Goal: Transaction & Acquisition: Purchase product/service

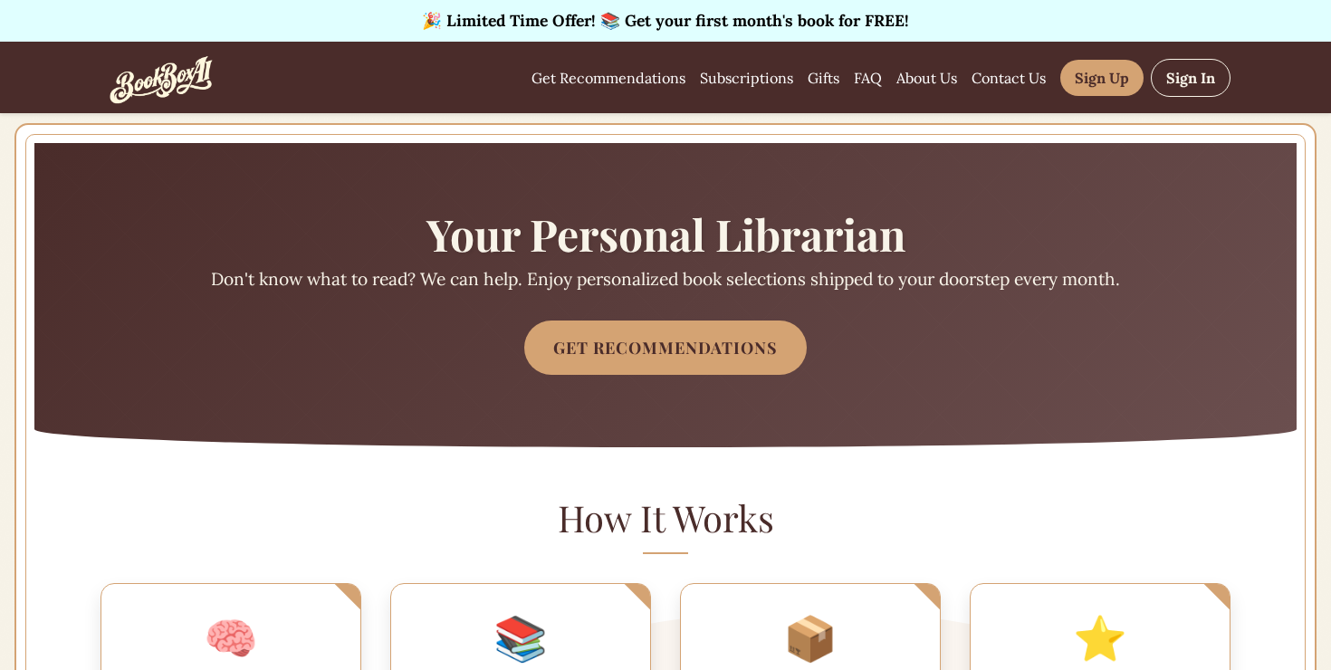
click at [791, 17] on div "🎉 Limited Time Offer! 📚 Get your first month's book for FREE!" at bounding box center [665, 21] width 1331 height 42
click at [685, 79] on link "Get Recommendations" at bounding box center [608, 78] width 154 height 22
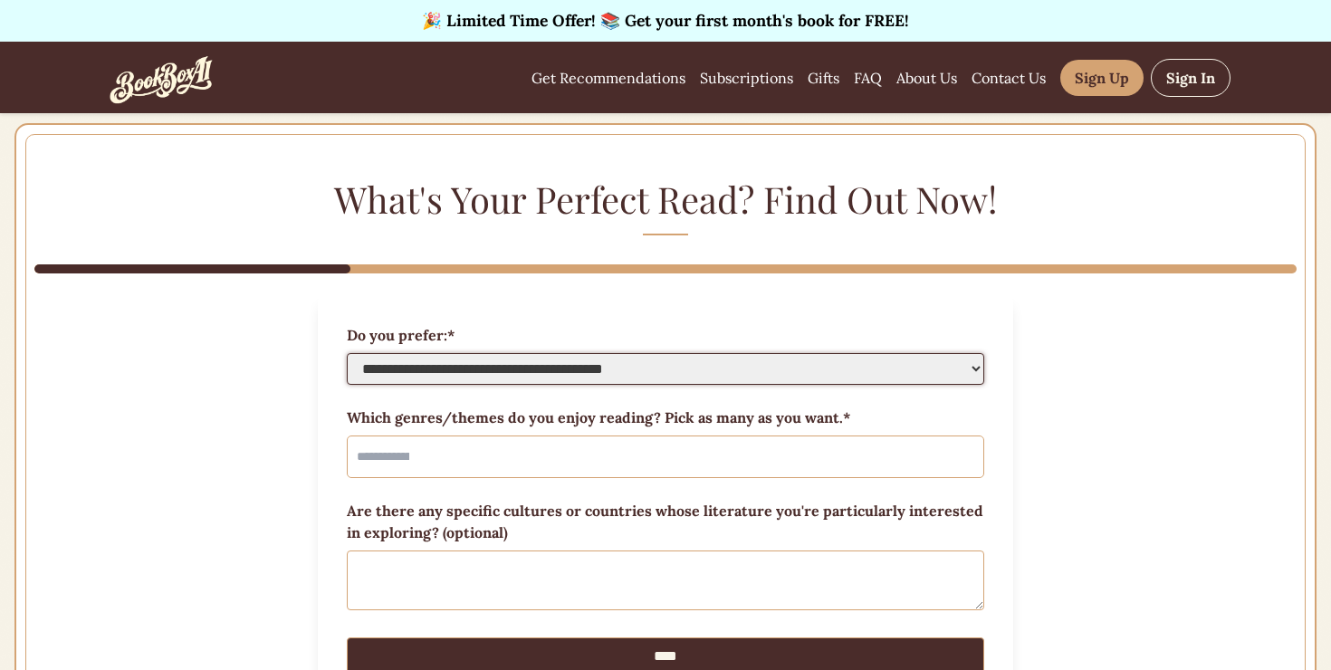
click at [650, 353] on select "**********" at bounding box center [665, 369] width 637 height 32
select select "*******"
click at [387, 353] on select "**********" at bounding box center [665, 369] width 637 height 32
click at [636, 435] on div "**********" at bounding box center [665, 456] width 637 height 43
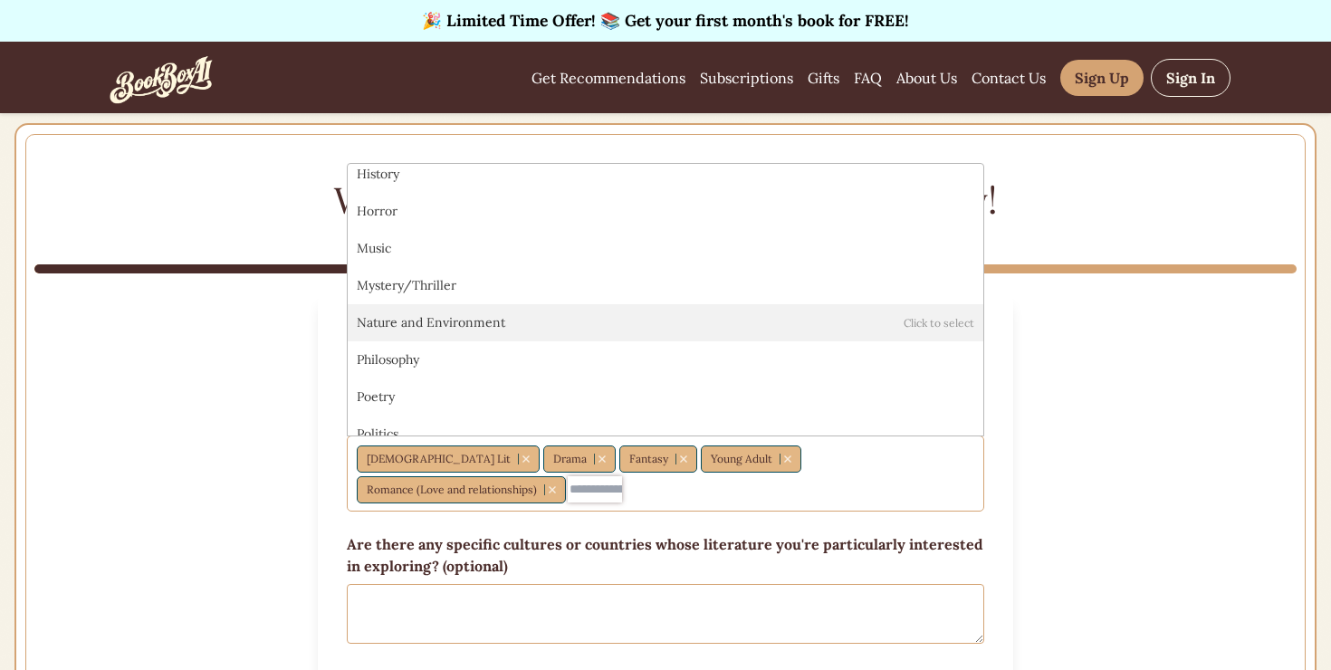
scroll to position [413, 0]
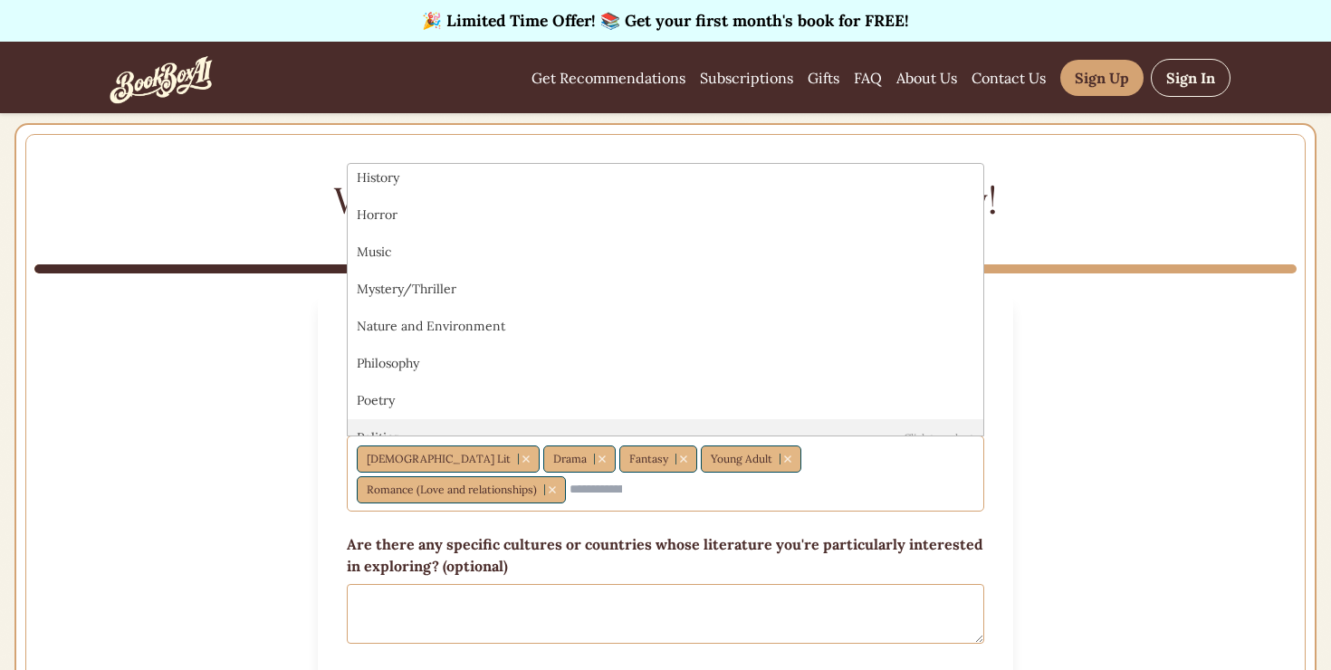
click at [374, 565] on form "**********" at bounding box center [665, 516] width 695 height 443
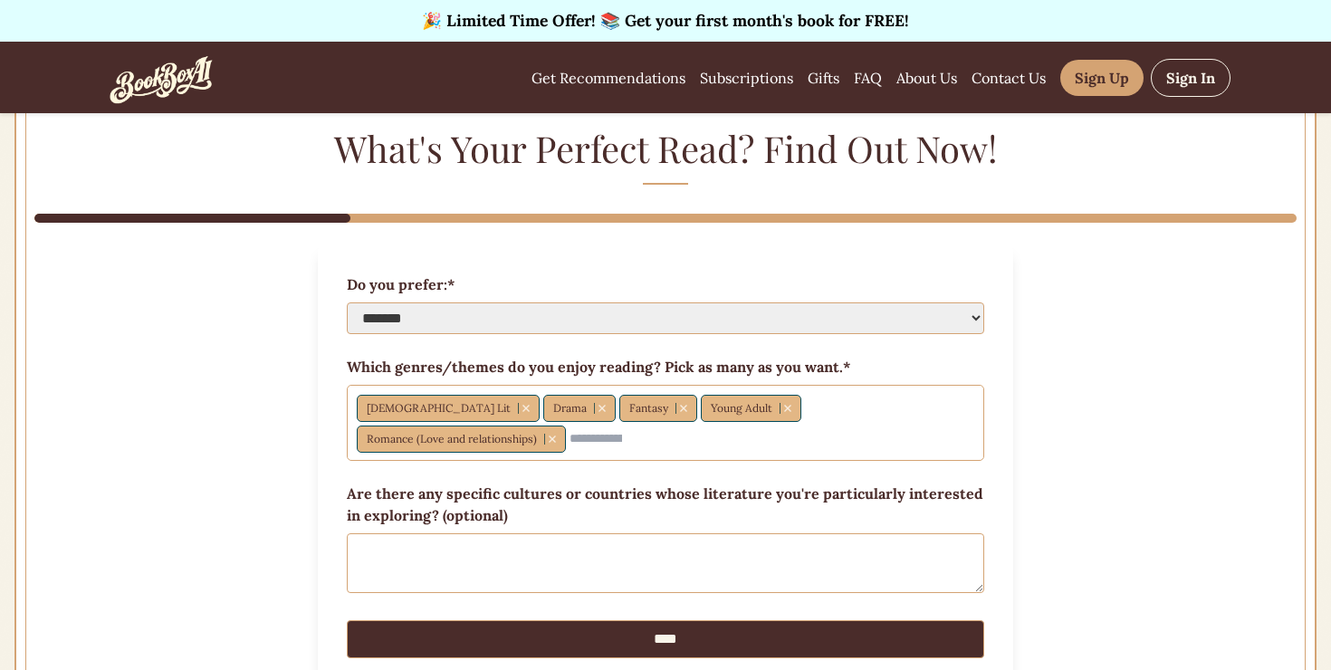
scroll to position [95, 0]
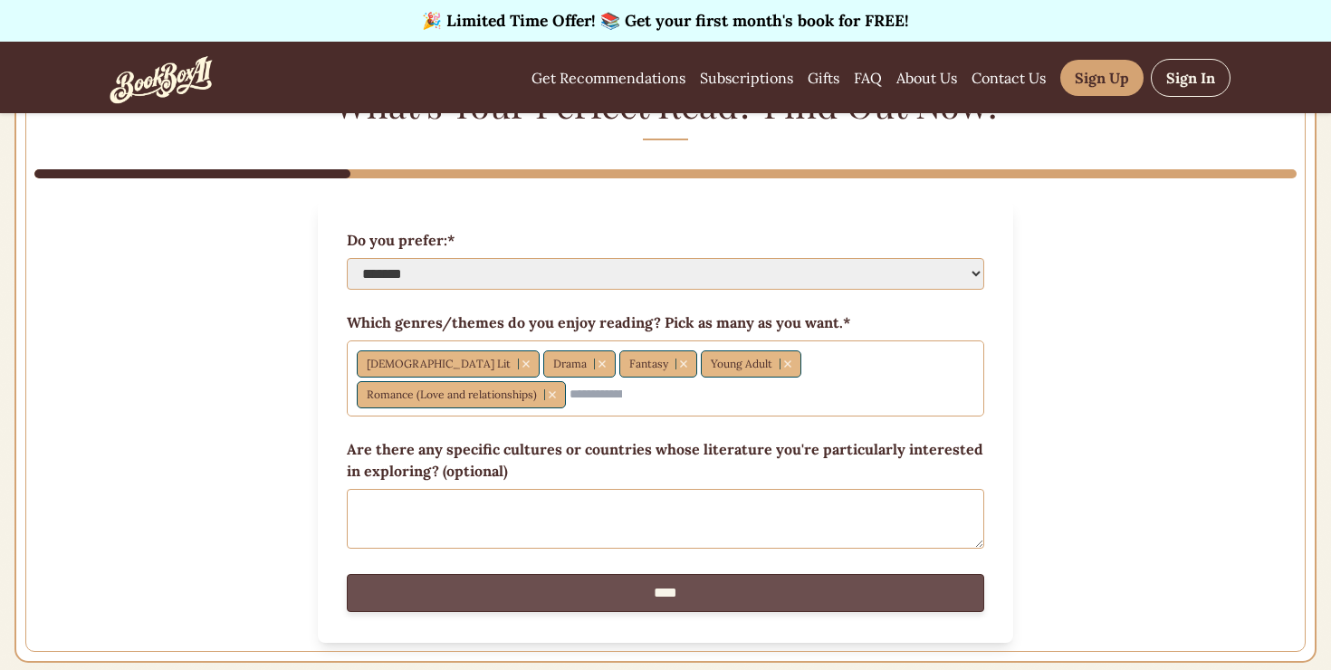
click at [444, 574] on input "****" at bounding box center [665, 593] width 637 height 38
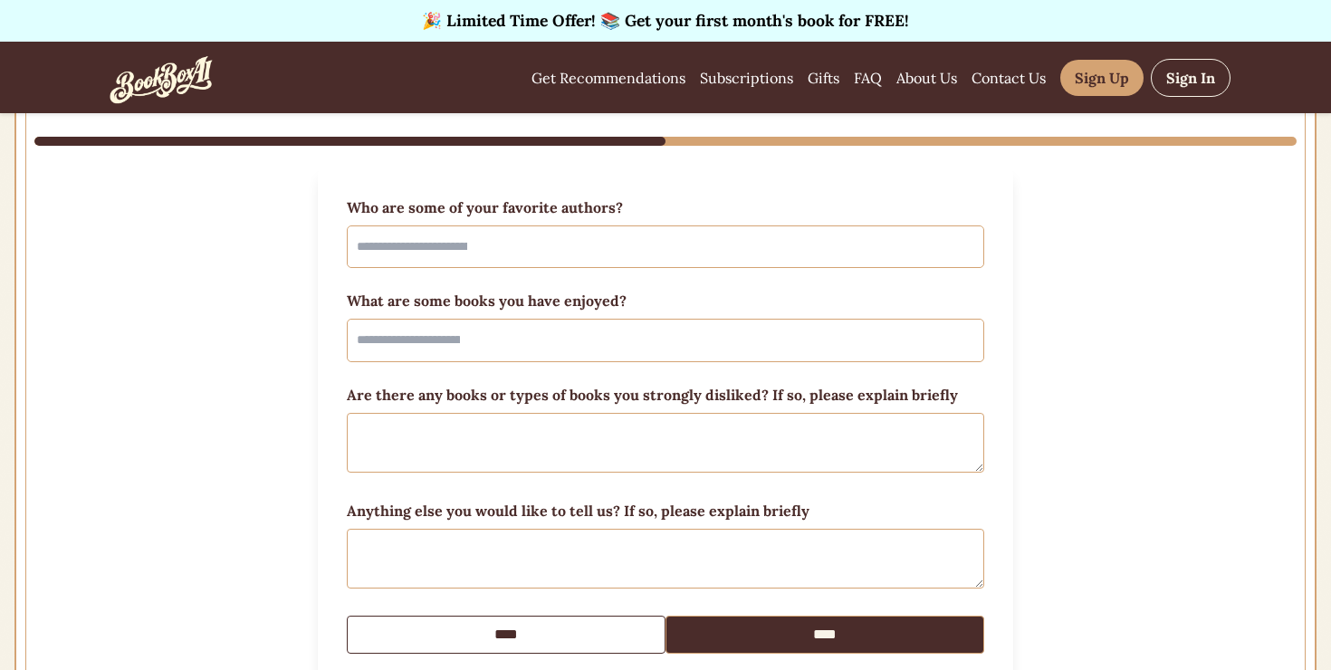
scroll to position [197, 0]
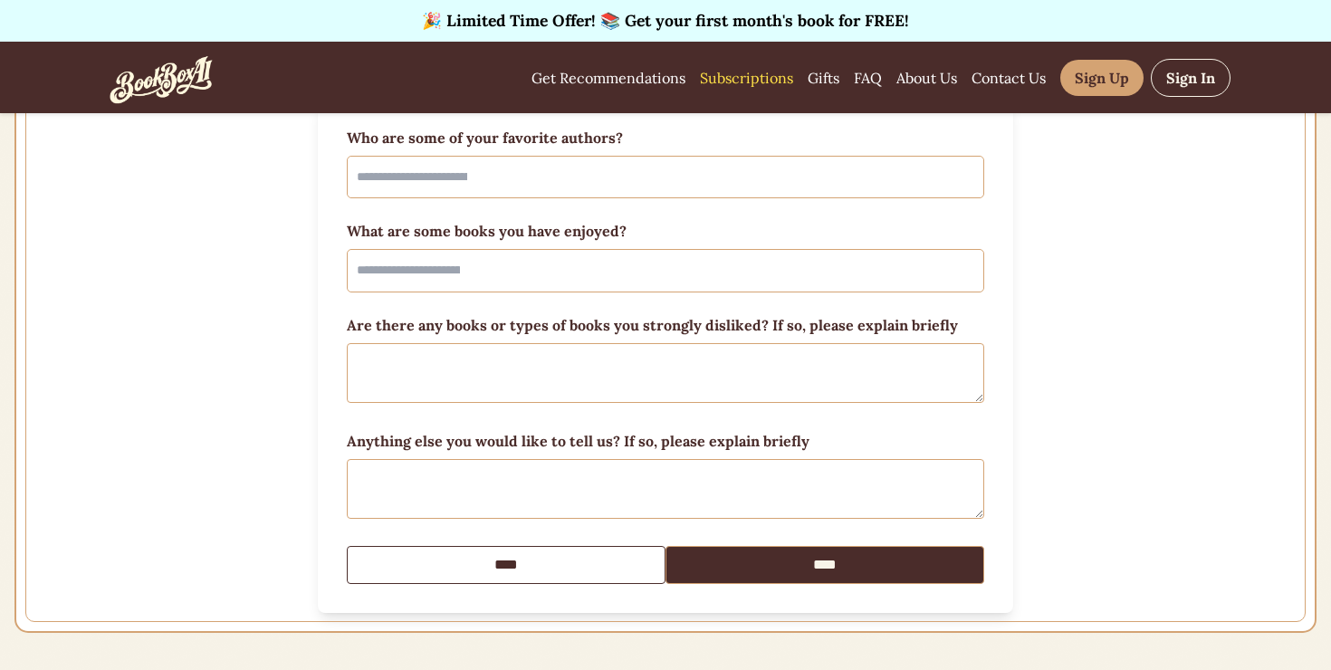
click at [793, 83] on link "Subscriptions" at bounding box center [746, 78] width 93 height 22
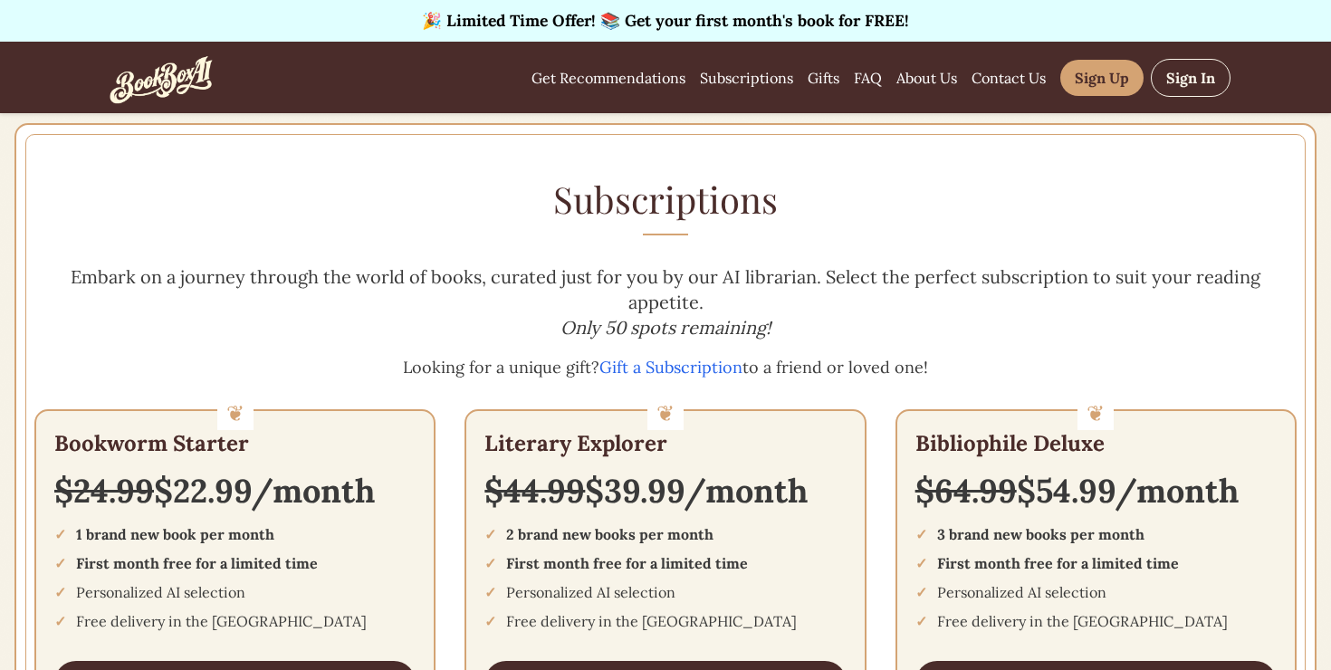
click at [623, 355] on p "Looking for a unique gift? Gift a Subscription to a friend or loved one!" at bounding box center [665, 367] width 1262 height 25
click at [629, 357] on link "Gift a Subscription" at bounding box center [670, 367] width 143 height 21
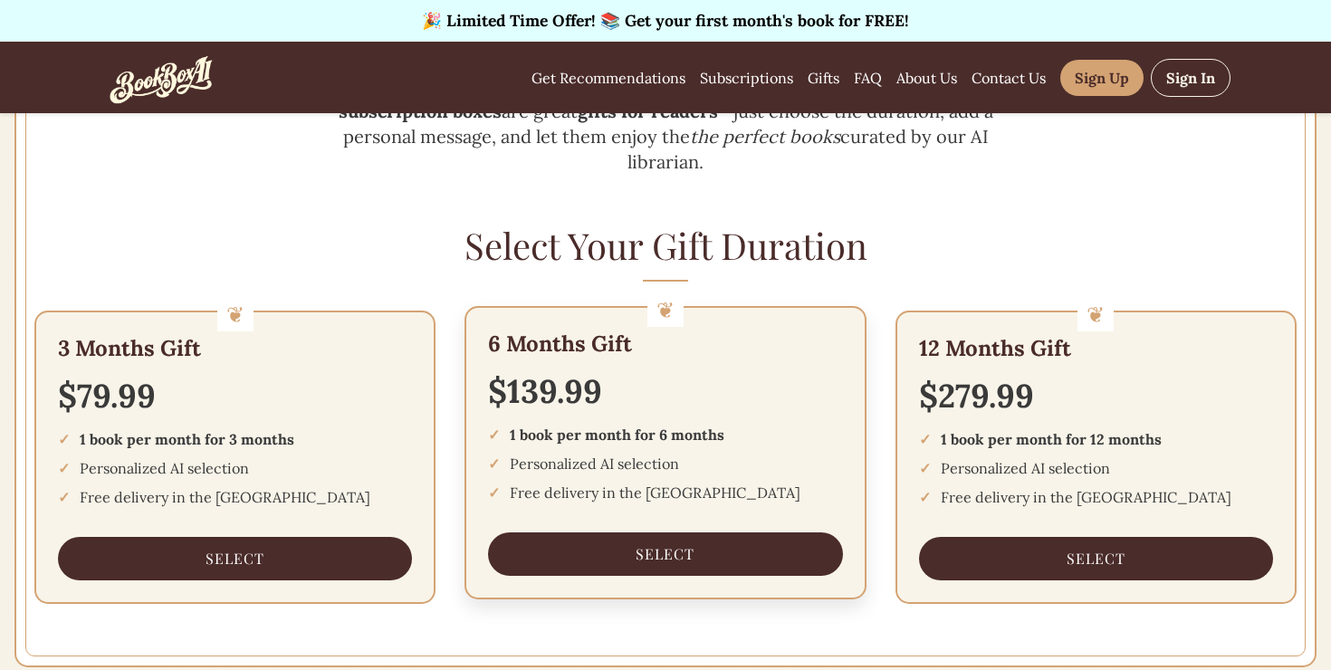
scroll to position [262, 0]
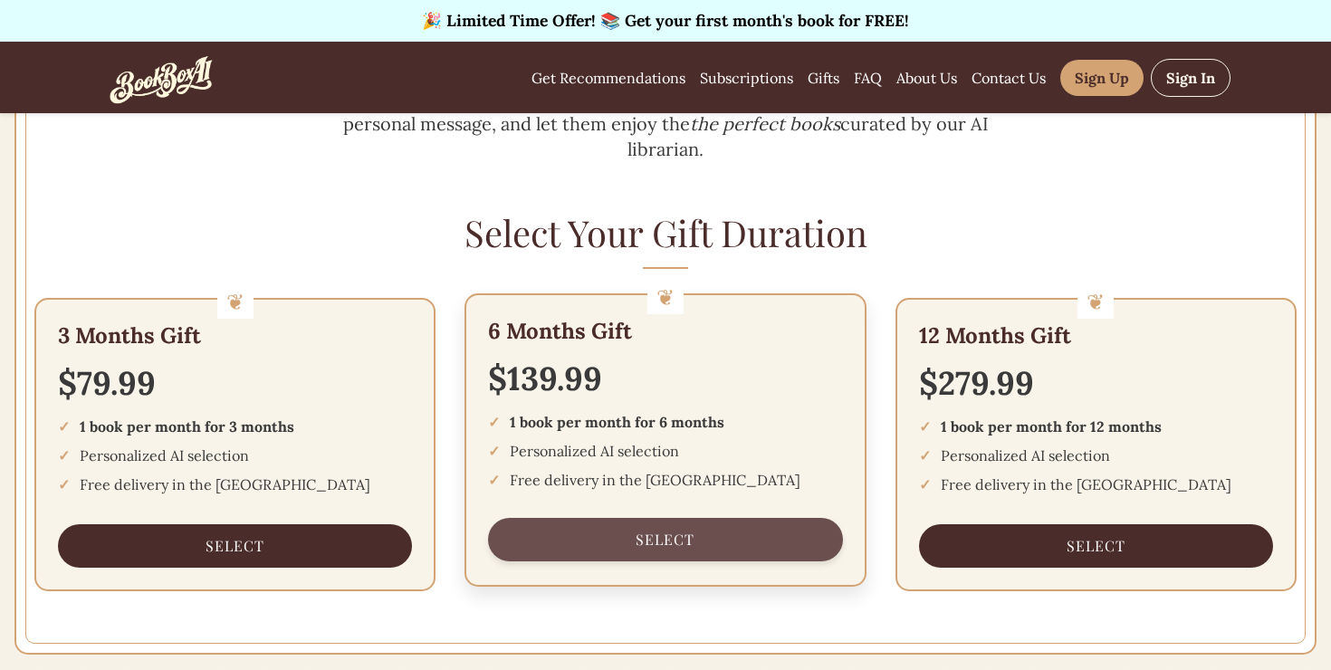
click at [587, 518] on button "Select" at bounding box center [665, 539] width 354 height 43
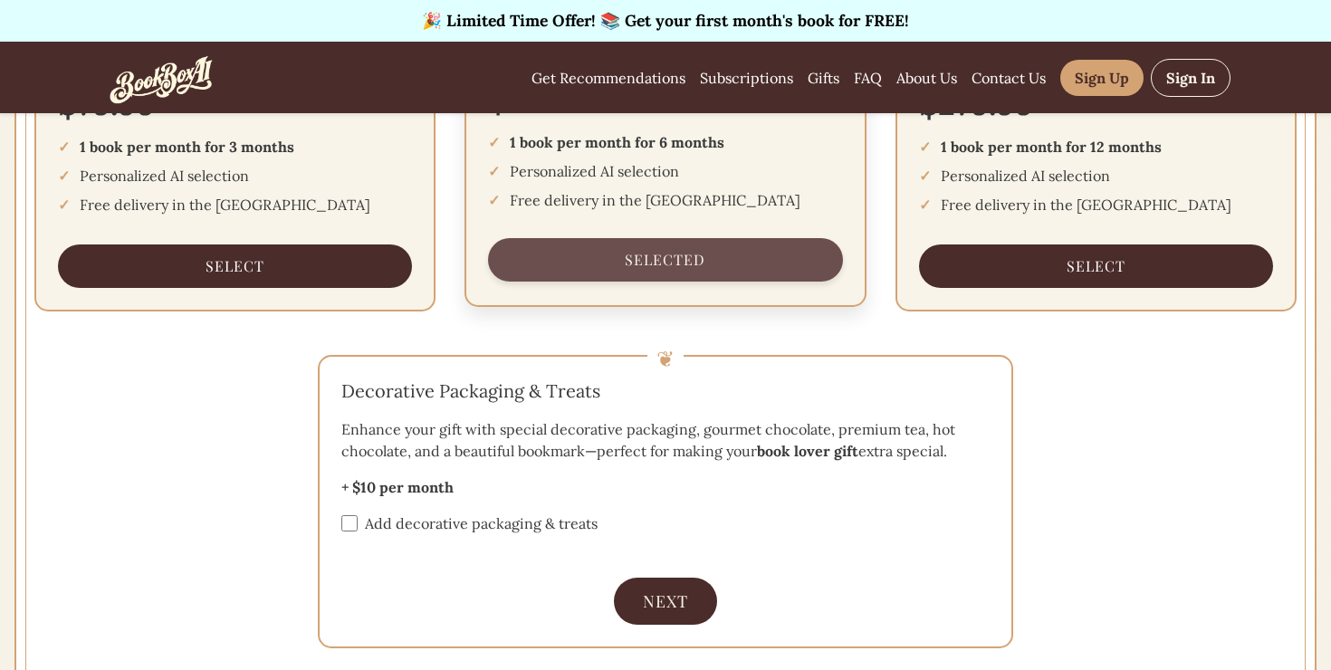
scroll to position [544, 0]
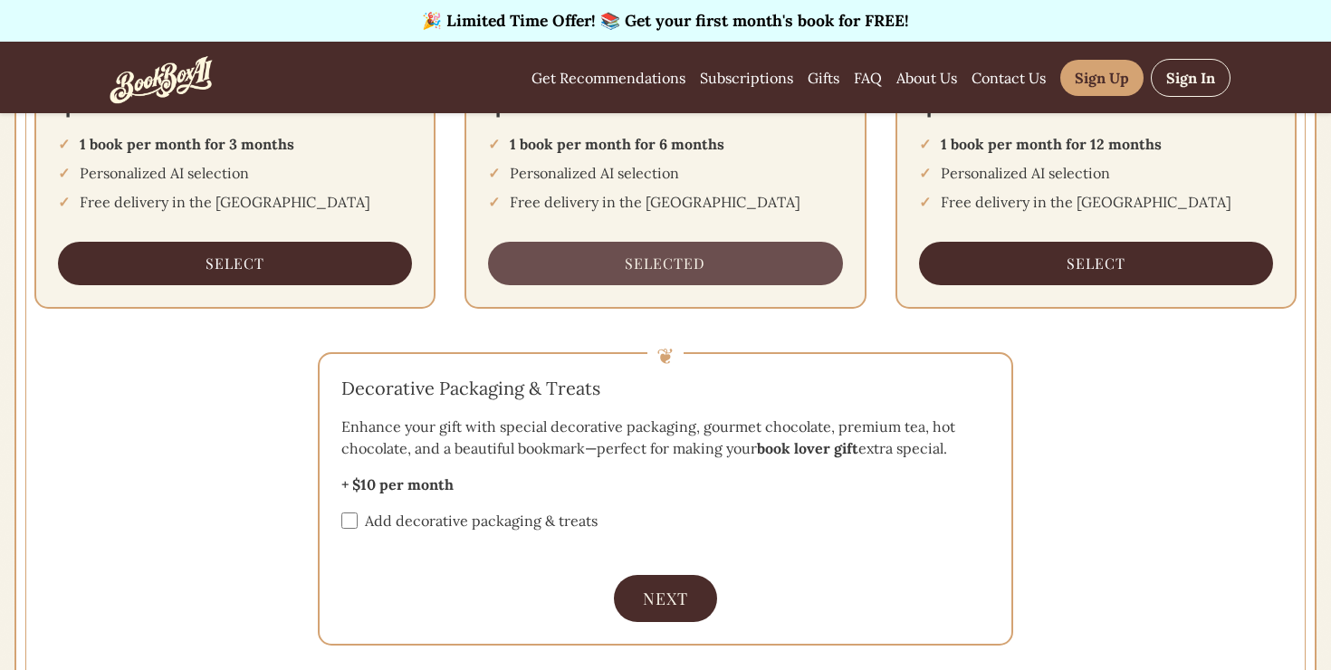
click at [480, 510] on span "Add decorative packaging & treats" at bounding box center [481, 521] width 233 height 22
click at [479, 510] on span "Add decorative packaging & treats" at bounding box center [481, 521] width 233 height 22
click at [652, 573] on button "Next" at bounding box center [665, 596] width 103 height 47
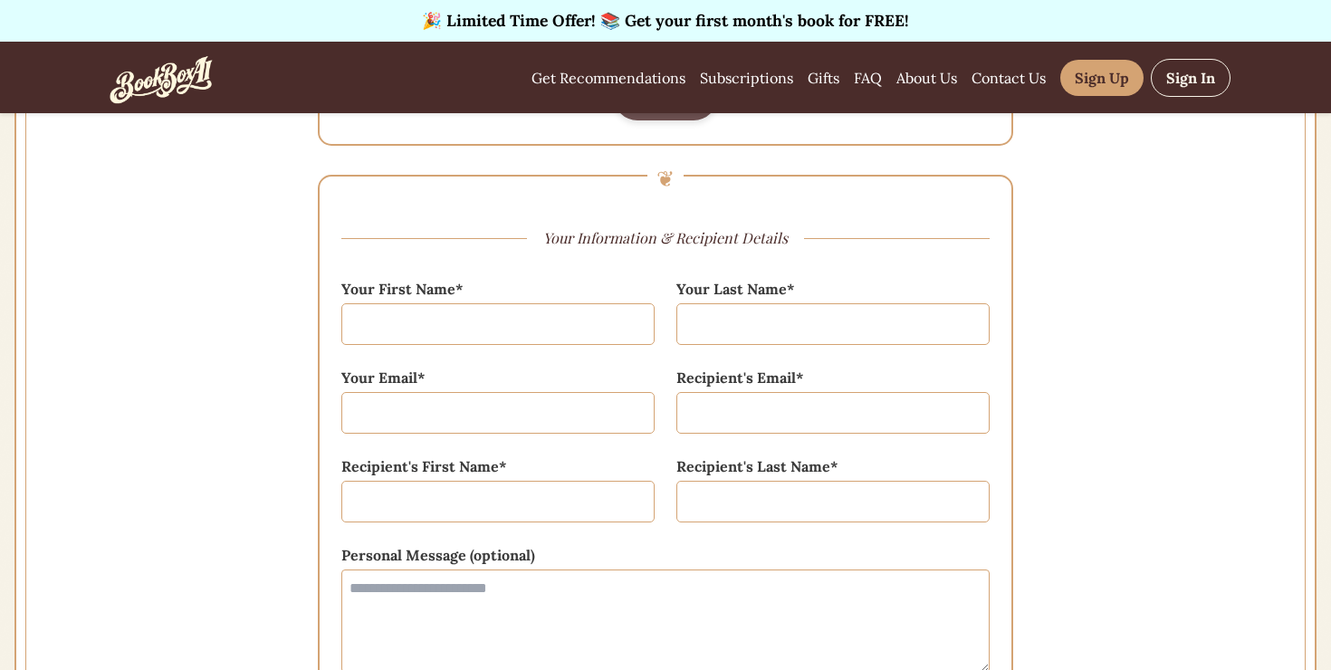
scroll to position [1083, 0]
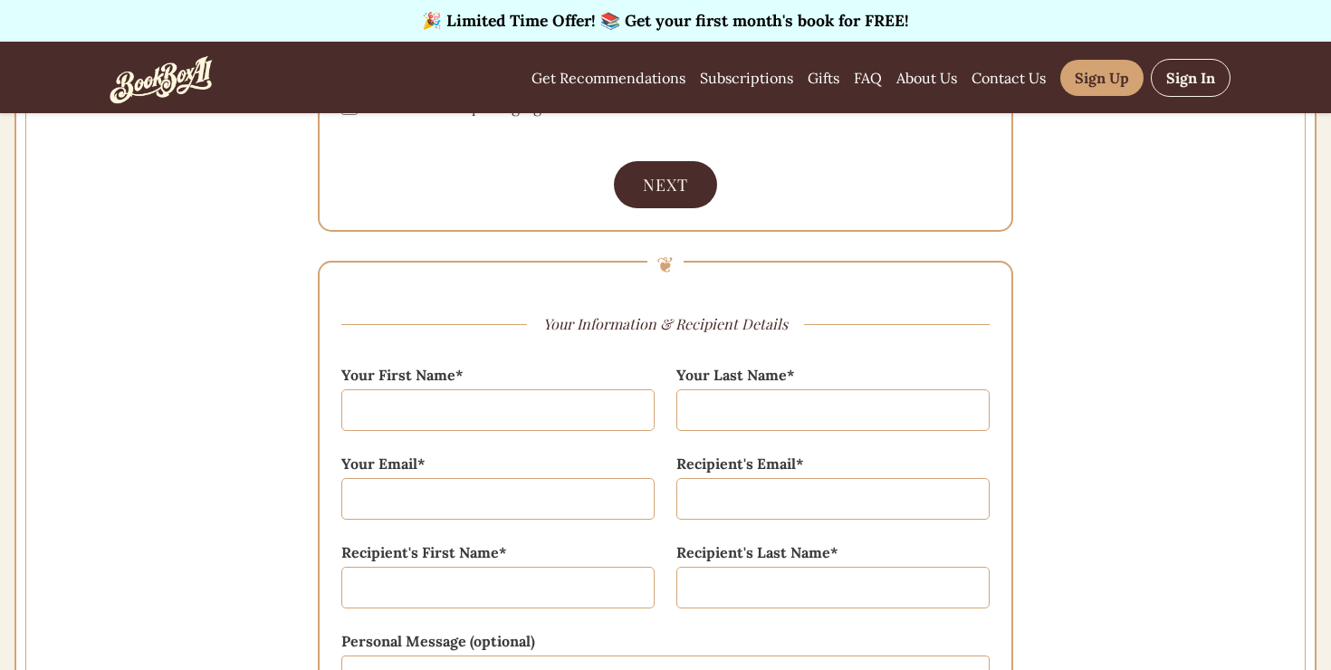
scroll to position [952, 0]
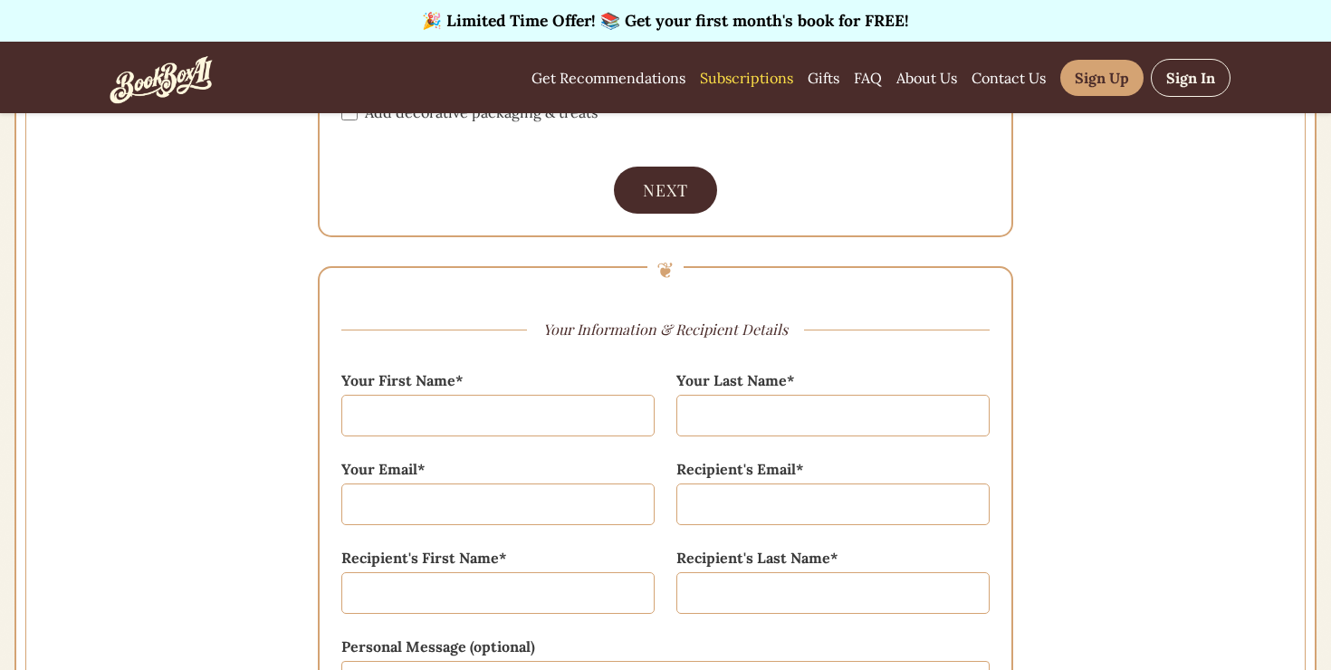
click at [793, 78] on link "Subscriptions" at bounding box center [746, 78] width 93 height 22
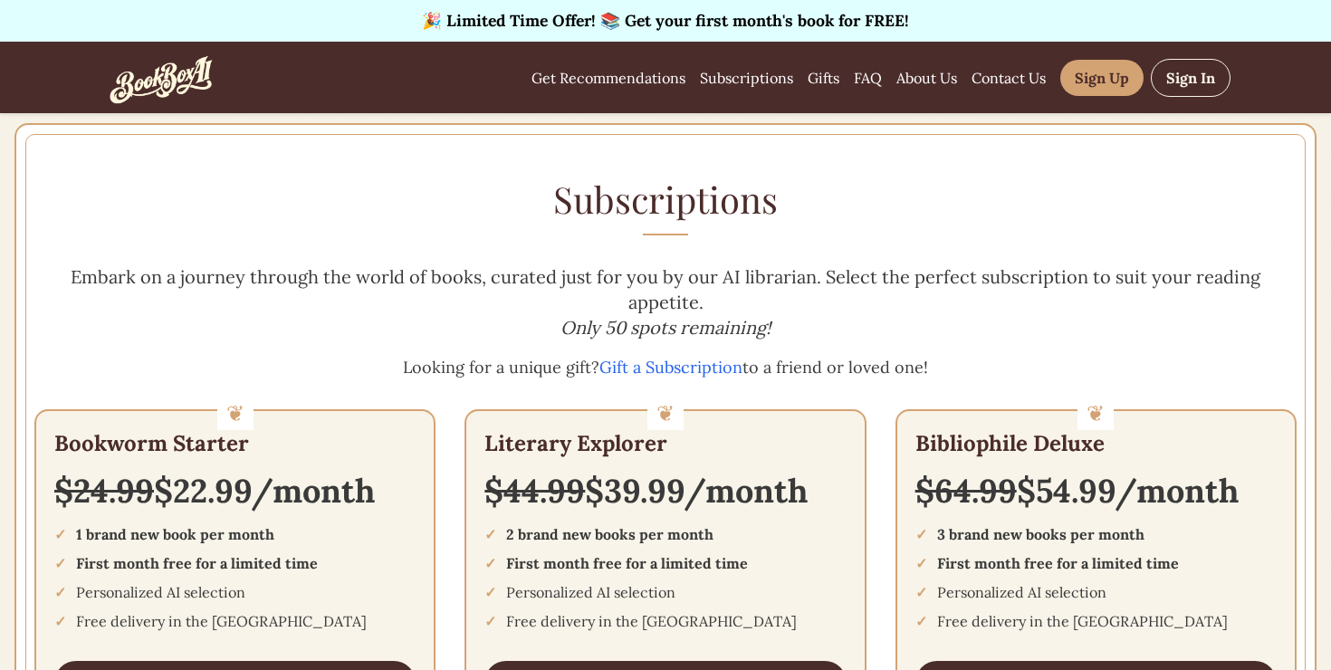
click at [892, 67] on div "Get Recommendations Subscriptions Gifts FAQ About Us Contact Us Sign Up Sign In" at bounding box center [880, 78] width 699 height 38
click at [839, 72] on link "Gifts" at bounding box center [823, 78] width 32 height 22
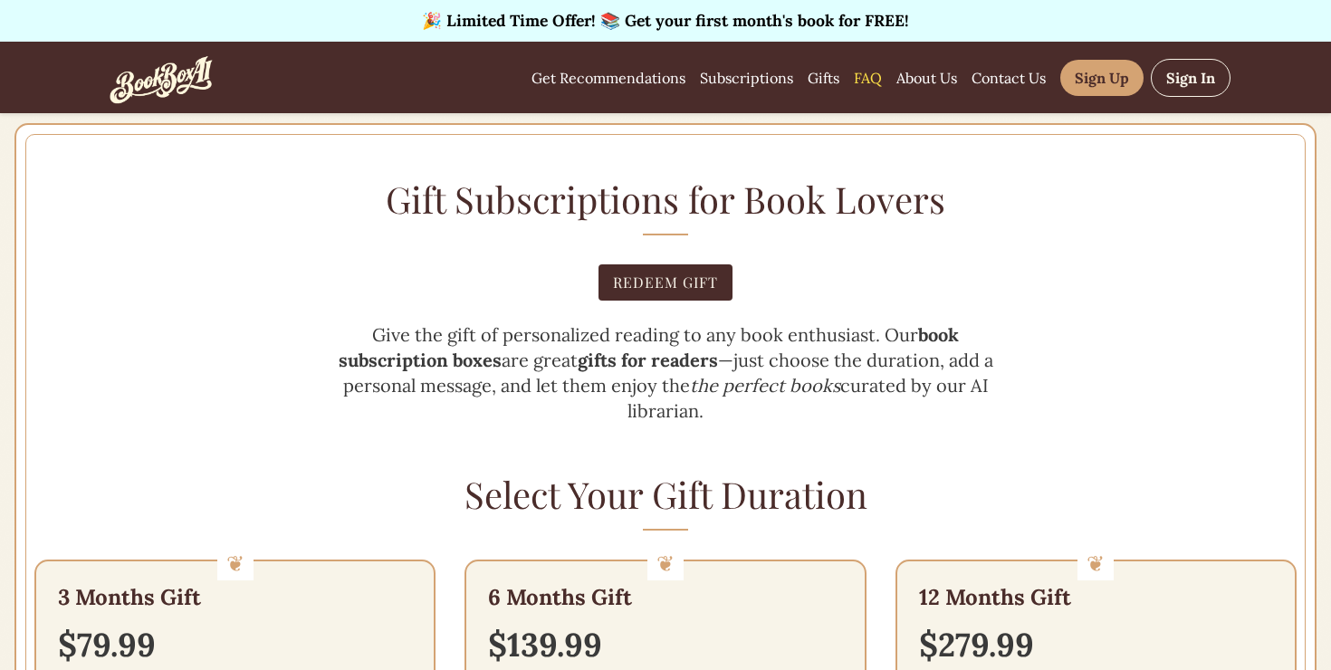
click at [882, 82] on link "FAQ" at bounding box center [868, 78] width 28 height 22
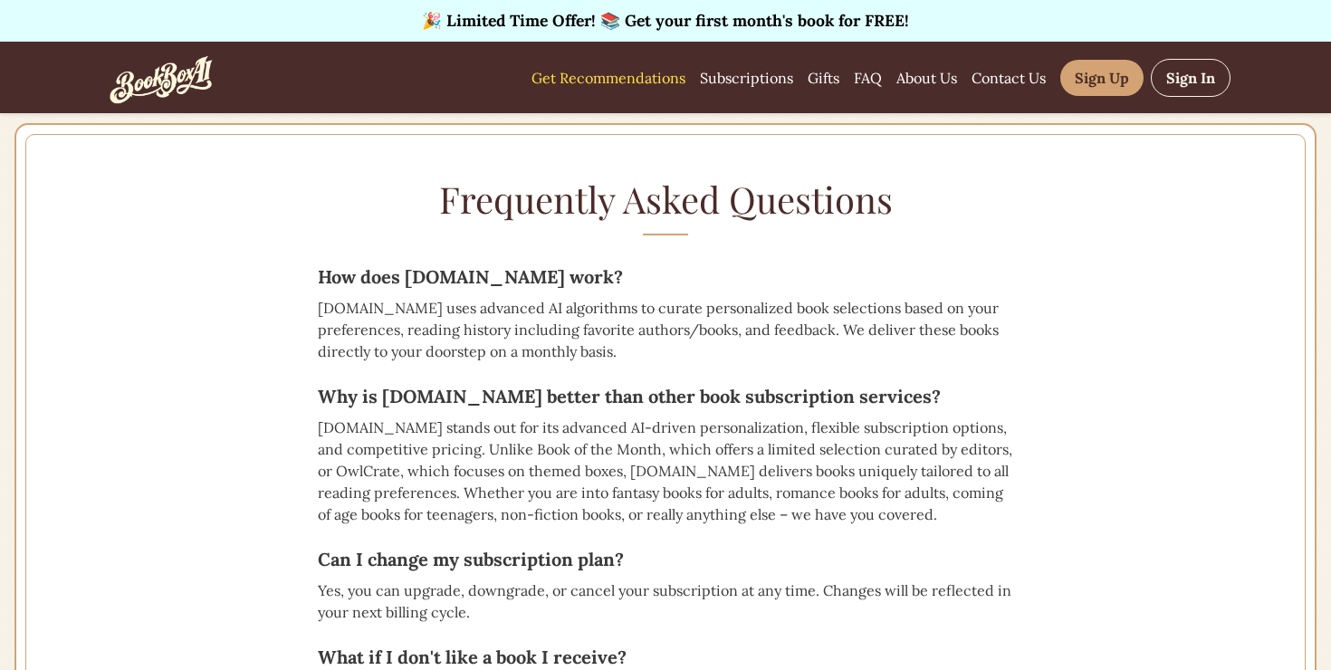
click at [681, 67] on link "Get Recommendations" at bounding box center [608, 78] width 154 height 22
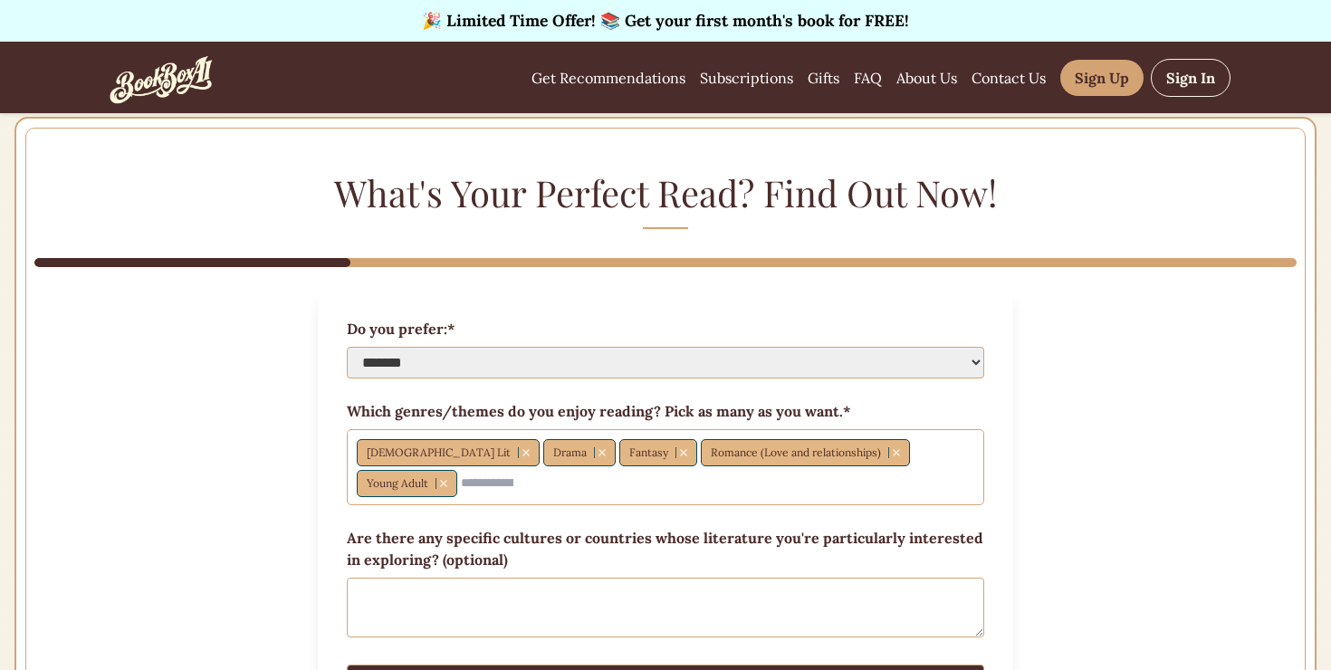
scroll to position [8, 0]
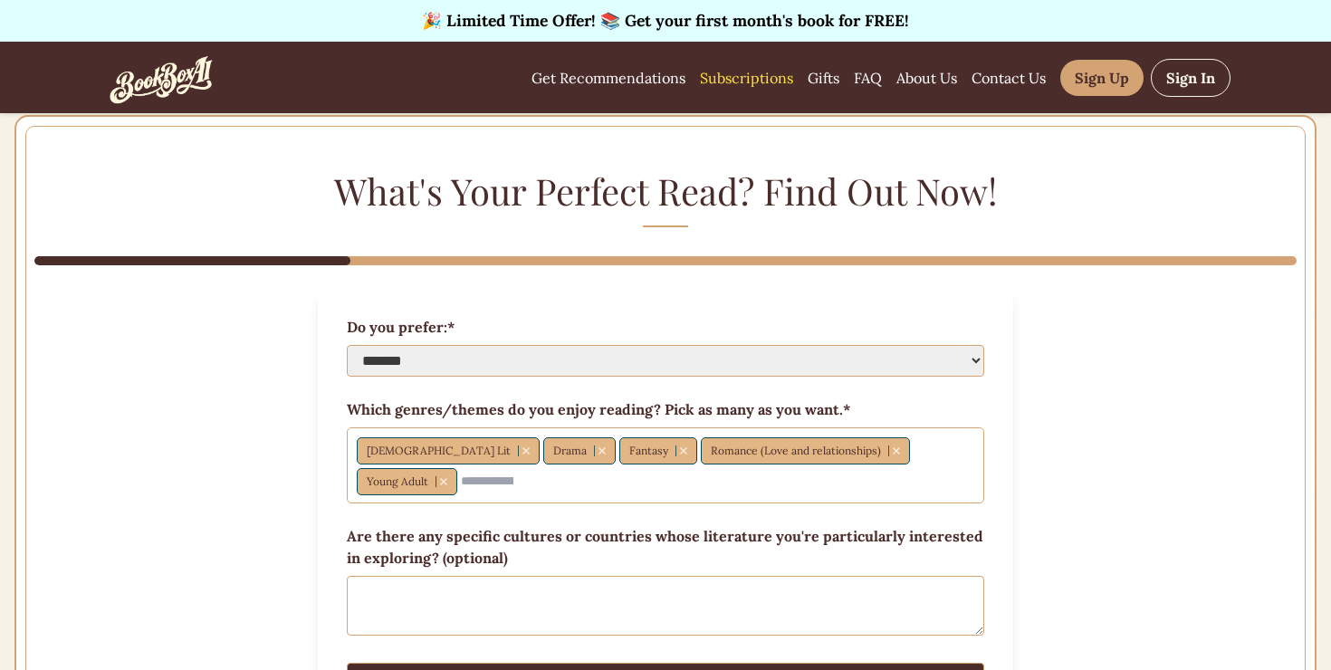
click at [785, 76] on link "Subscriptions" at bounding box center [746, 78] width 93 height 22
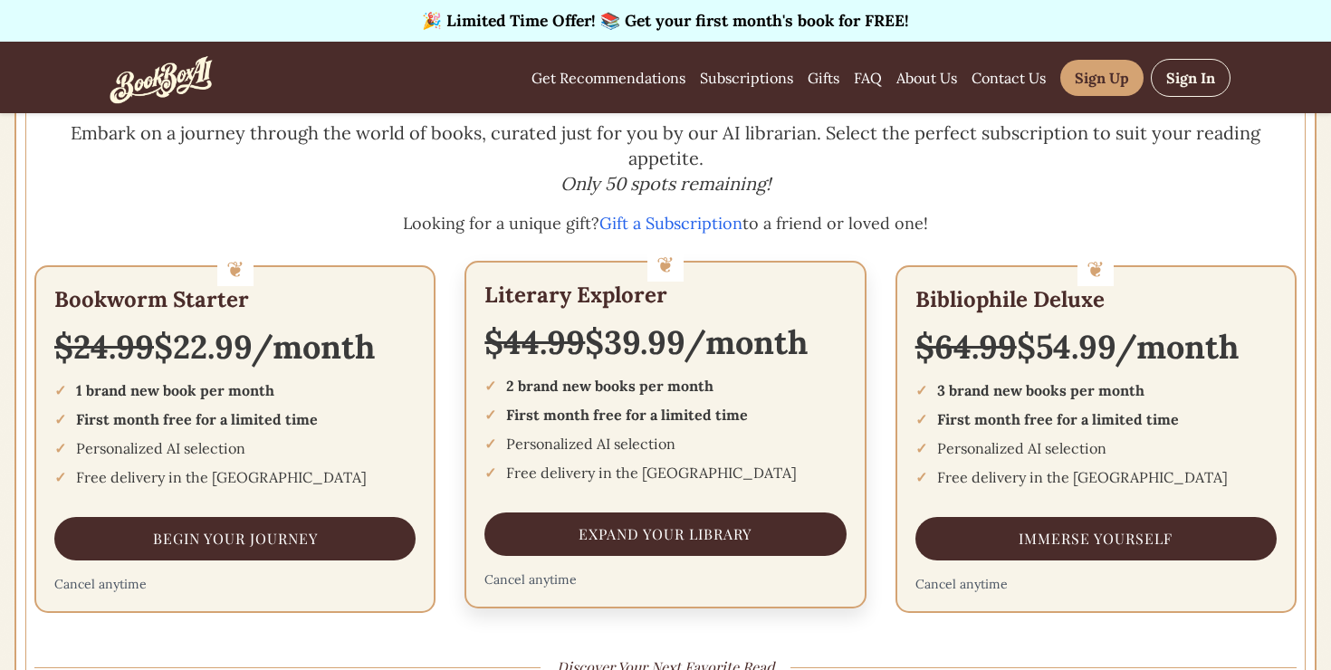
scroll to position [142, 0]
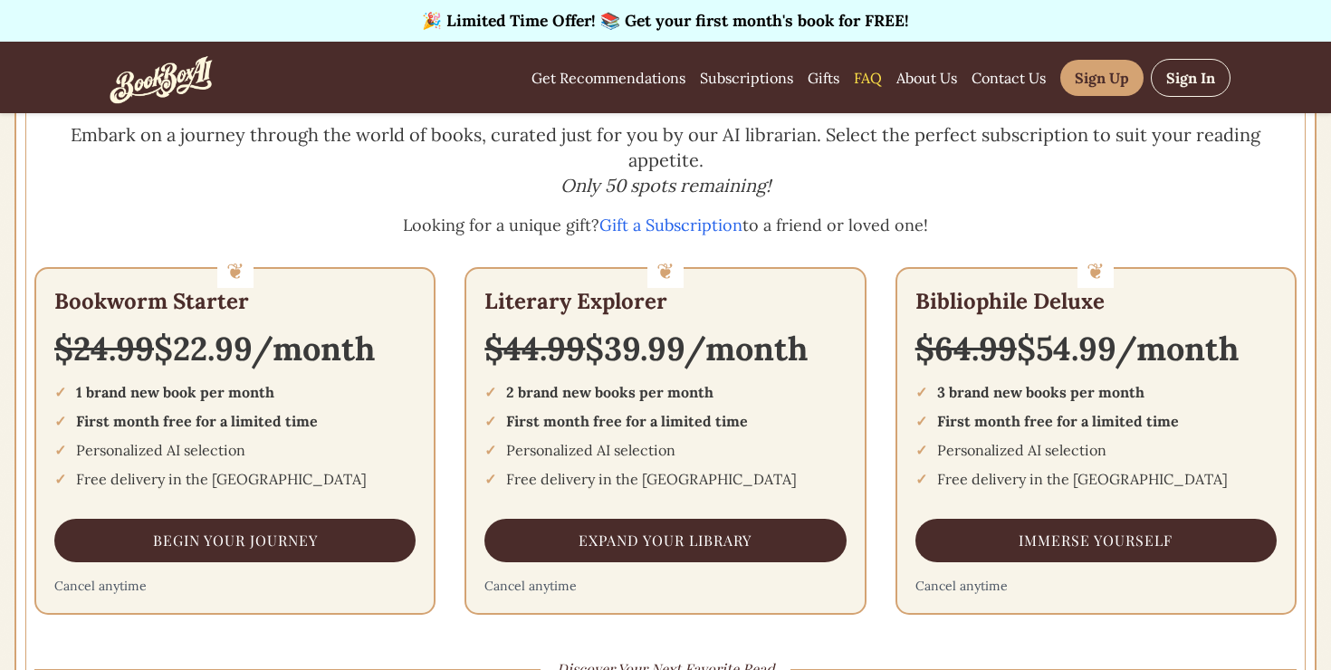
click at [882, 83] on link "FAQ" at bounding box center [868, 78] width 28 height 22
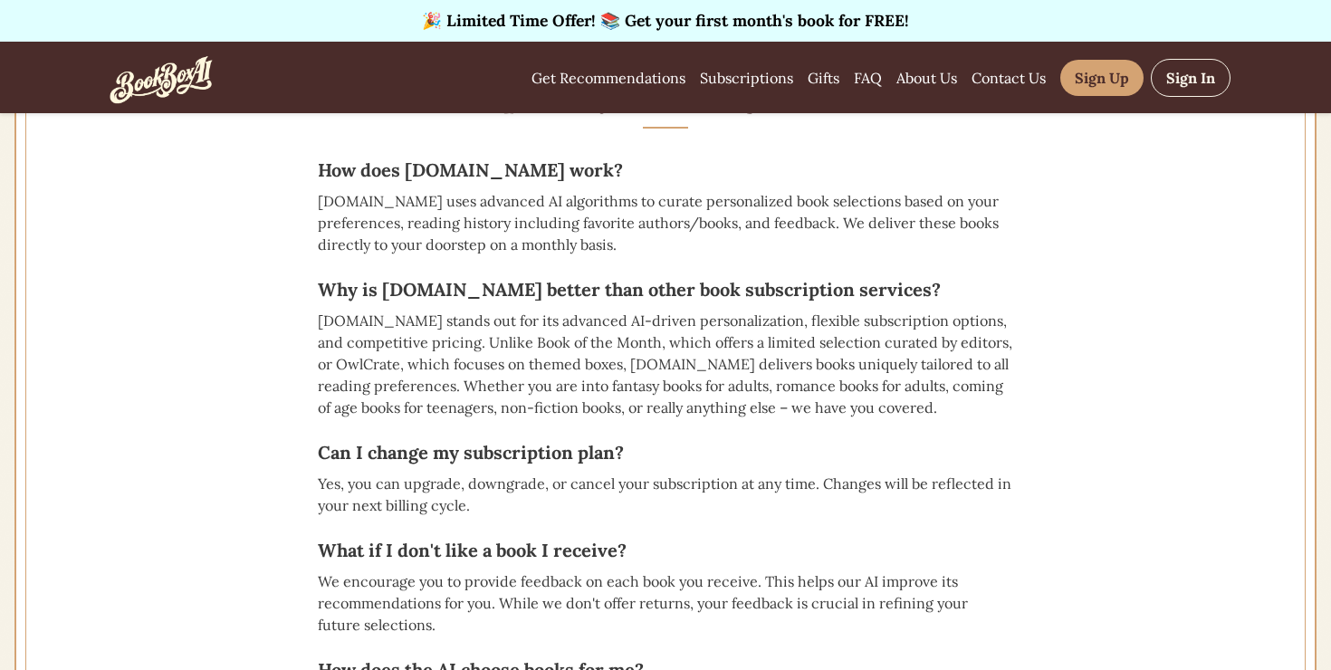
scroll to position [216, 0]
